Goal: Information Seeking & Learning: Learn about a topic

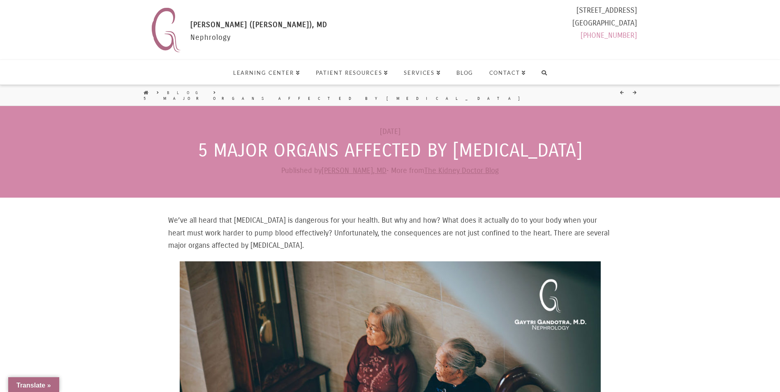
select select "Language Translate Widget"
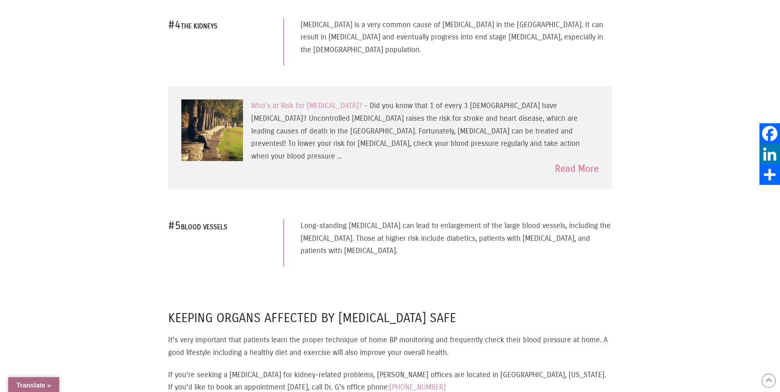
scroll to position [986, 0]
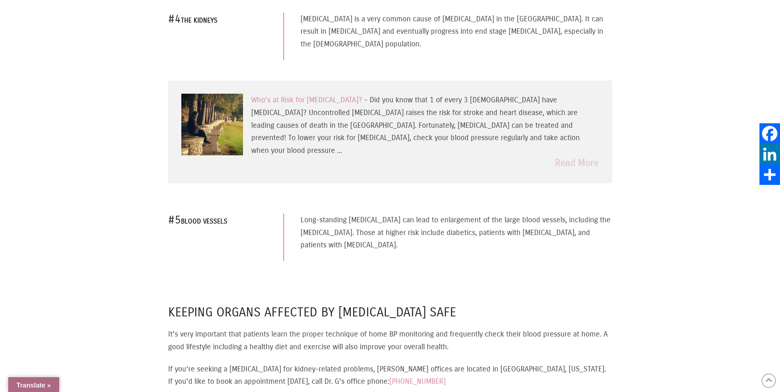
click at [570, 157] on link "Read More" at bounding box center [577, 163] width 44 height 13
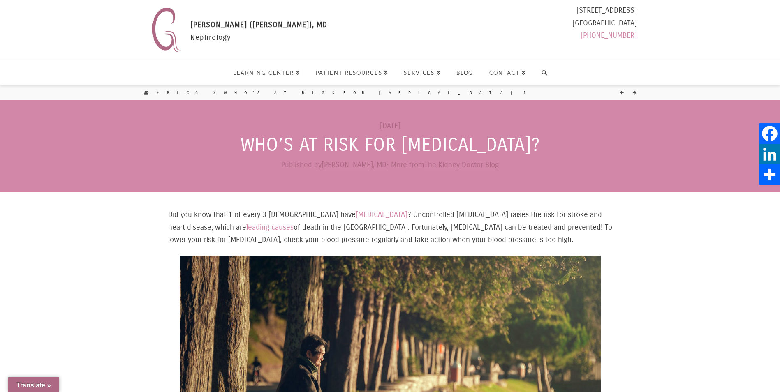
select select "Language Translate Widget"
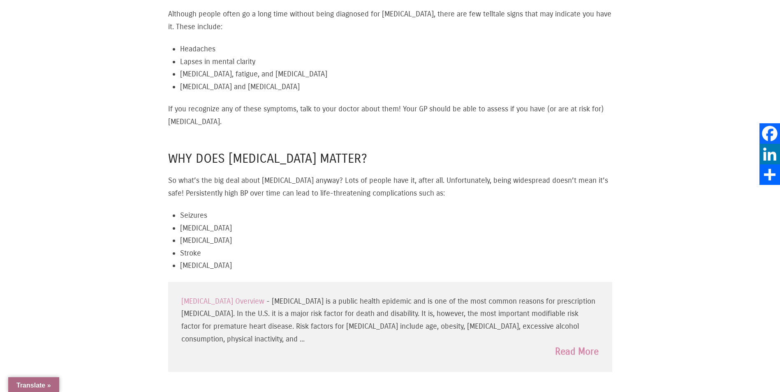
scroll to position [695, 0]
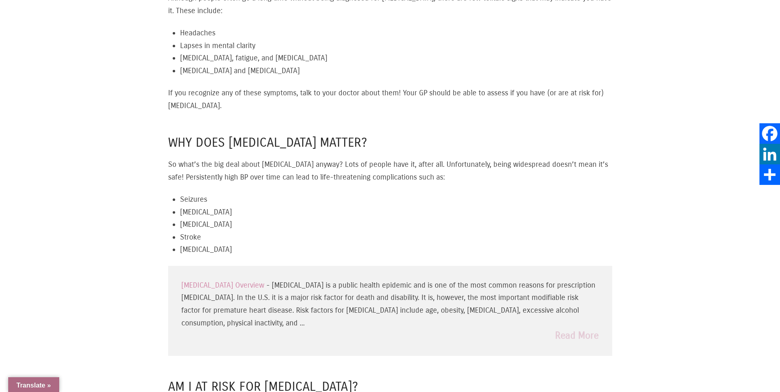
click at [595, 335] on link "Read More" at bounding box center [577, 335] width 44 height 13
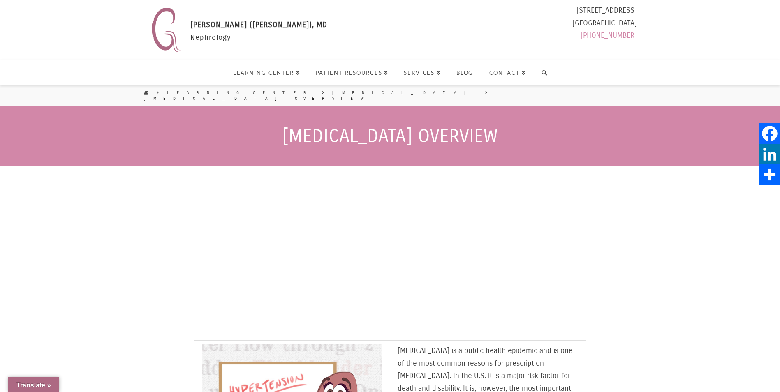
select select "Language Translate Widget"
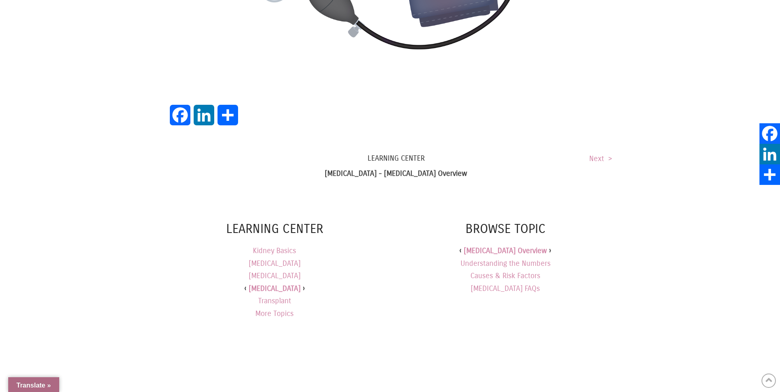
scroll to position [1161, 0]
